Goal: Transaction & Acquisition: Purchase product/service

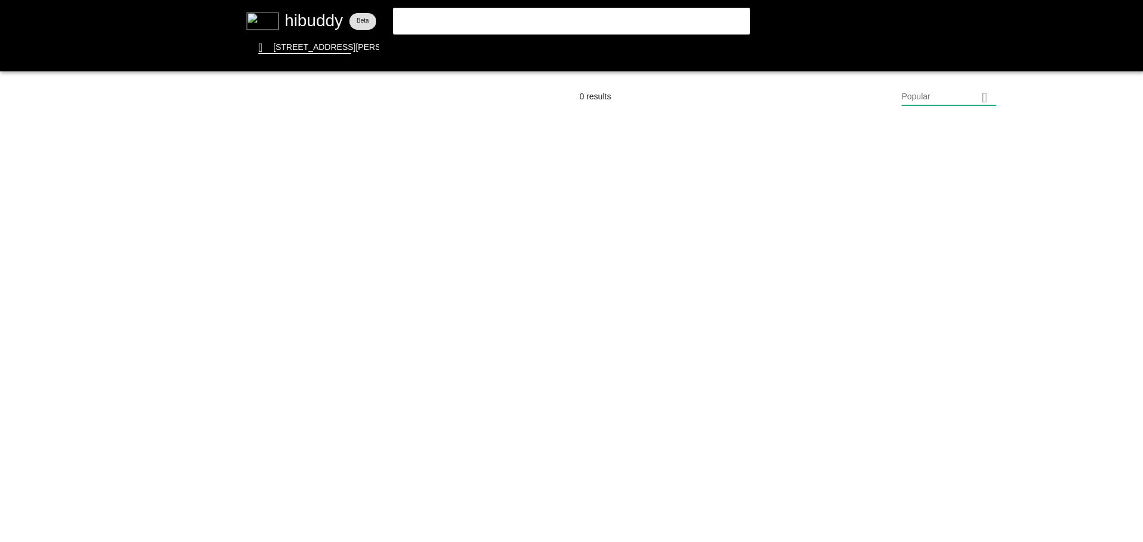
click at [568, 25] on flt-glass-pane at bounding box center [571, 271] width 1143 height 542
type input "orchid"
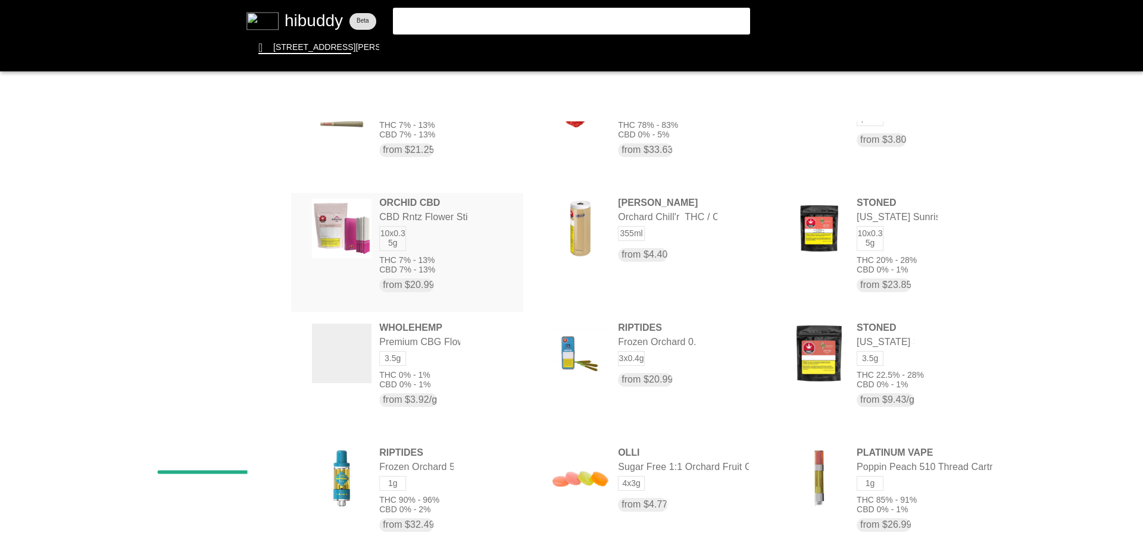
click at [414, 228] on flt-glass-pane at bounding box center [571, 271] width 1143 height 542
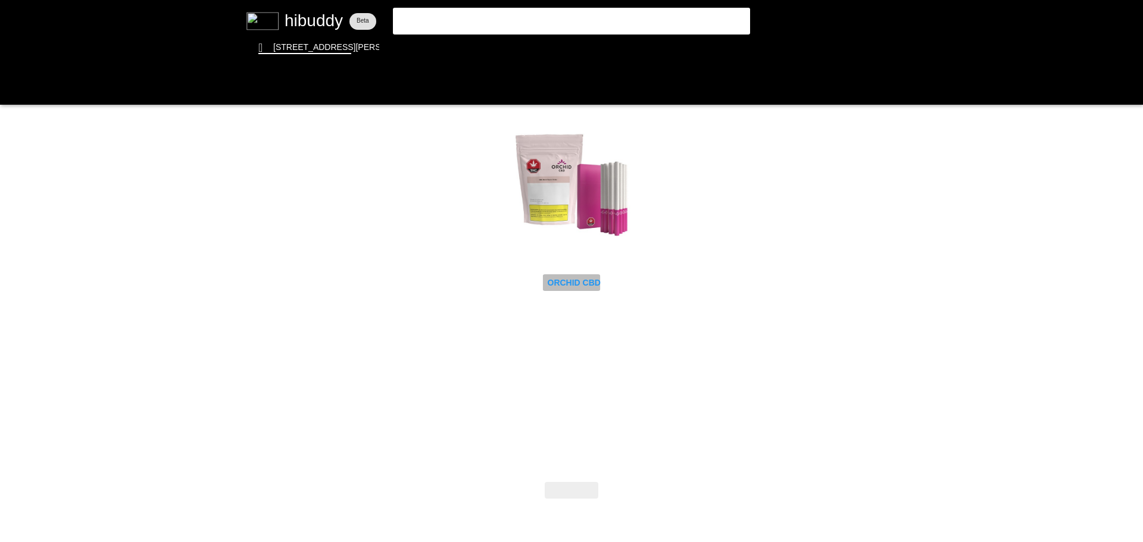
click at [577, 287] on flt-glass-pane at bounding box center [571, 271] width 1143 height 542
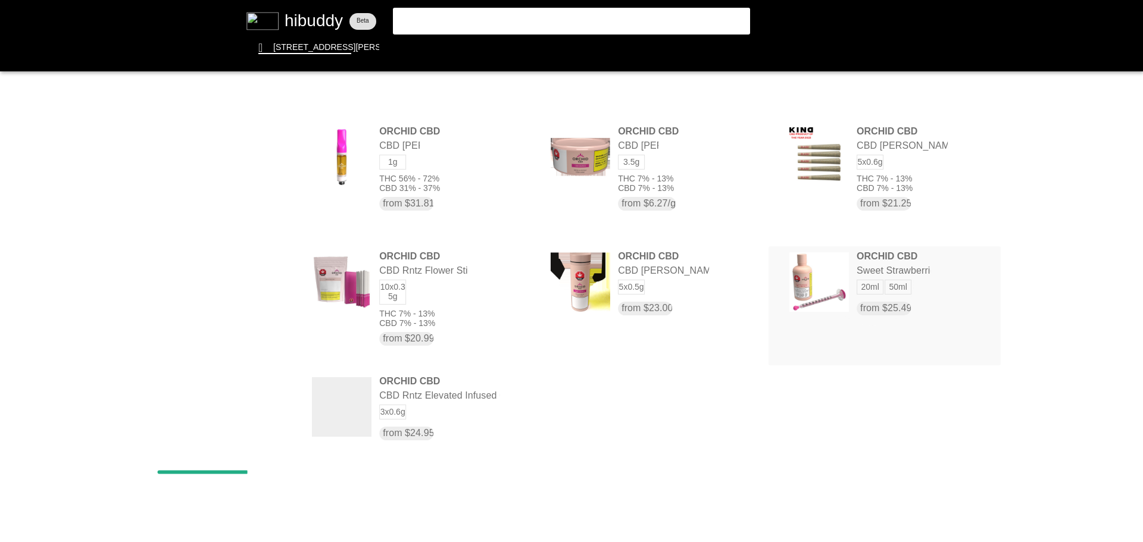
click at [872, 285] on flt-glass-pane at bounding box center [571, 271] width 1143 height 542
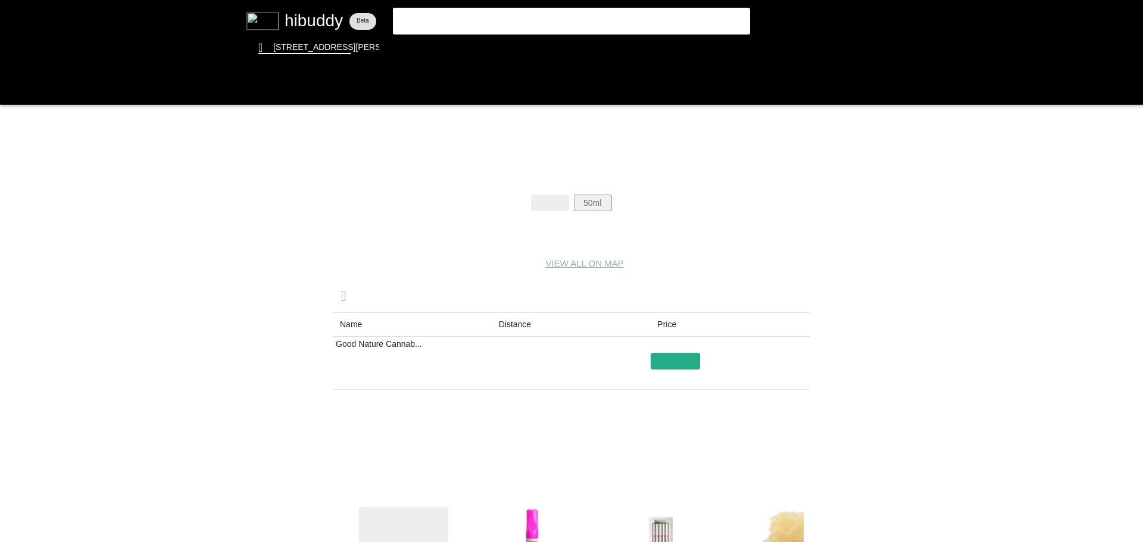
click at [605, 204] on flt-glass-pane at bounding box center [571, 271] width 1143 height 542
